Goal: Find specific page/section: Find specific page/section

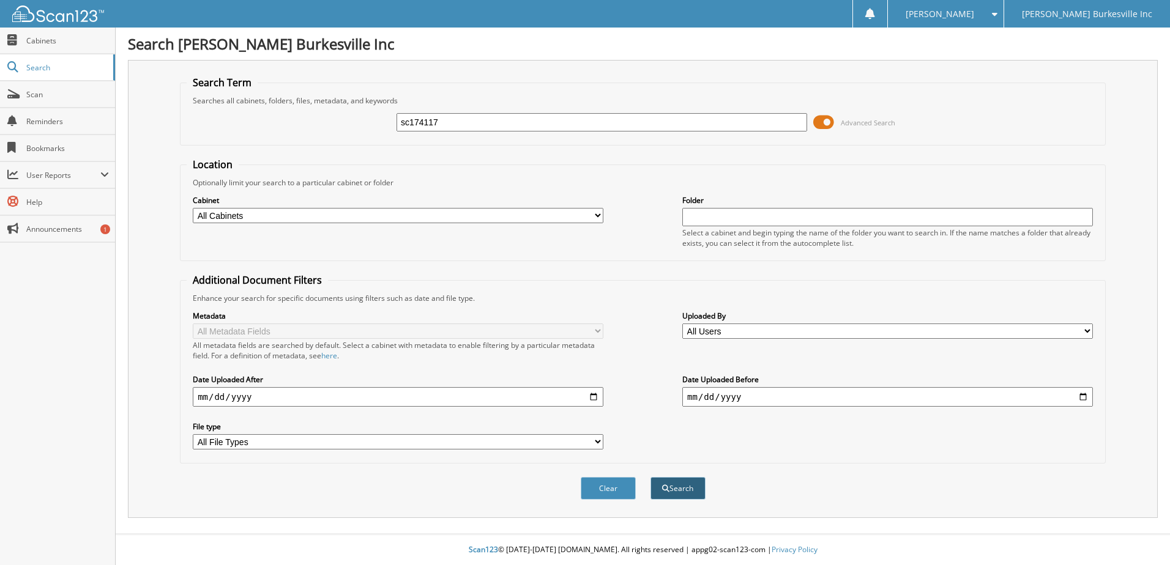
type input "sc174117"
click at [678, 482] on button "Search" at bounding box center [677, 488] width 55 height 23
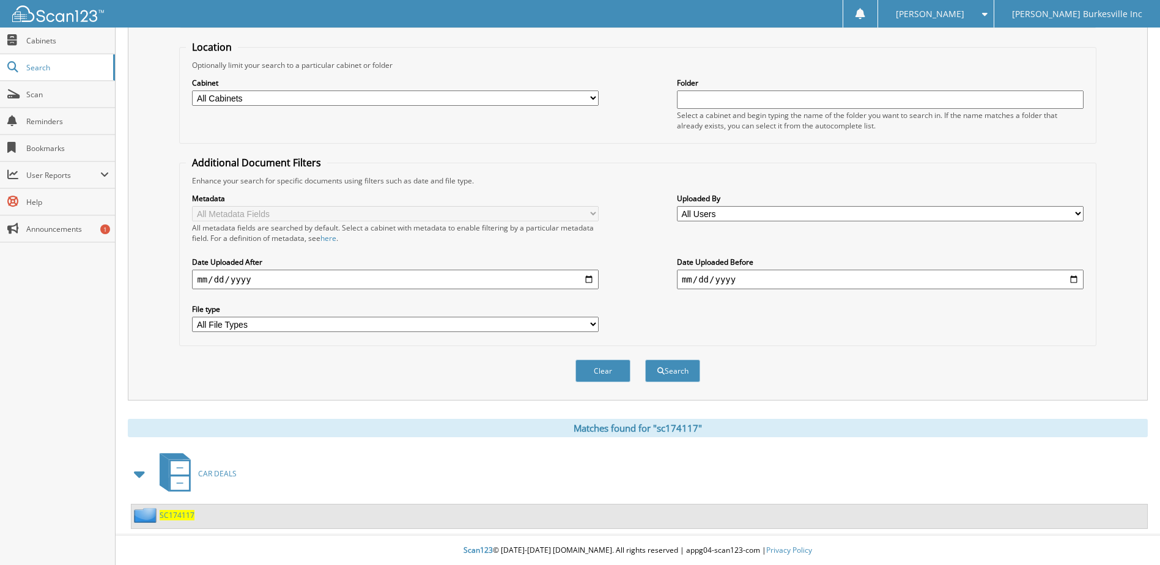
scroll to position [119, 0]
click at [174, 518] on span "SC174117" at bounding box center [177, 515] width 35 height 10
